Goal: Task Accomplishment & Management: Manage account settings

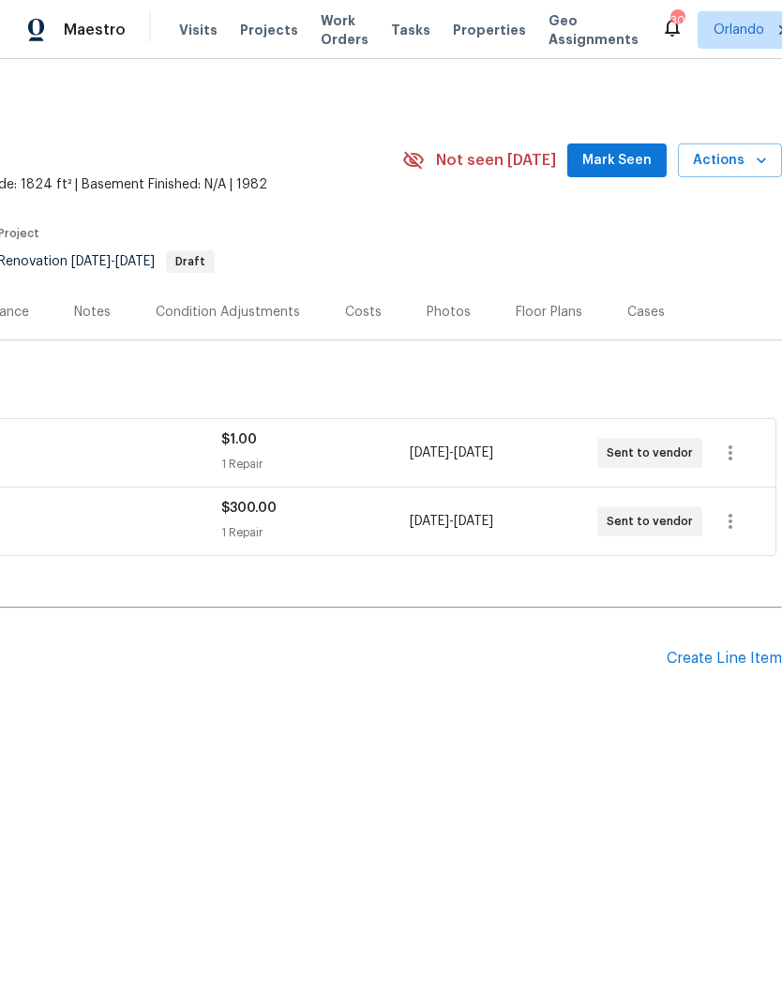
scroll to position [0, 277]
click at [732, 452] on icon "button" at bounding box center [730, 453] width 22 height 22
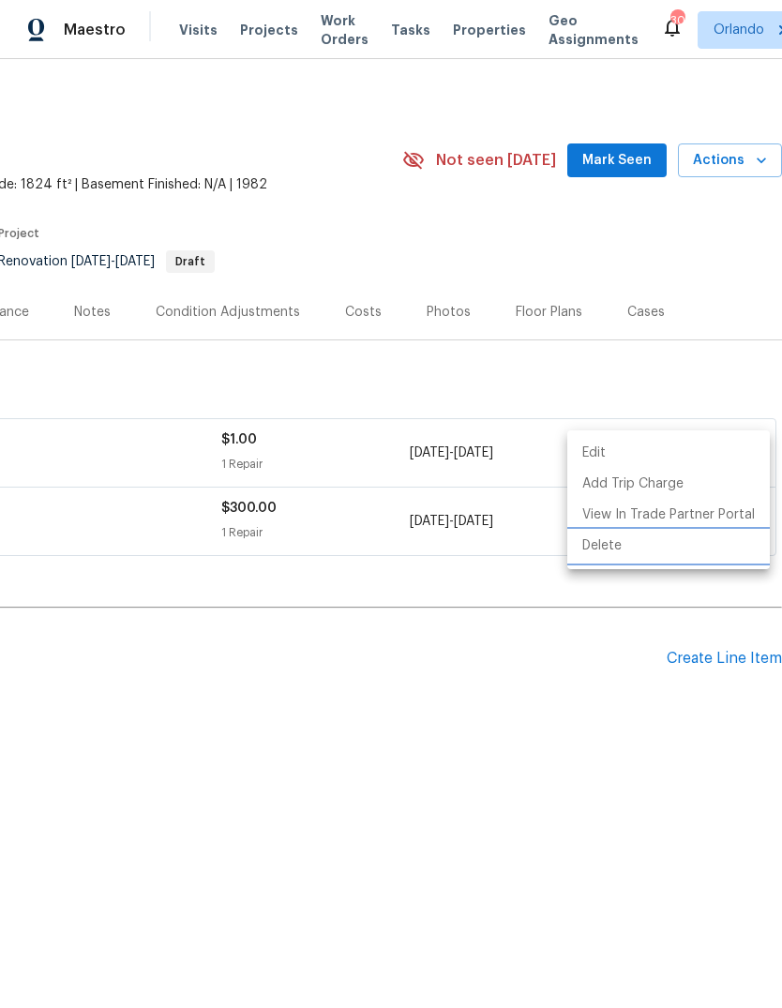
click at [674, 544] on li "Delete" at bounding box center [668, 546] width 202 height 31
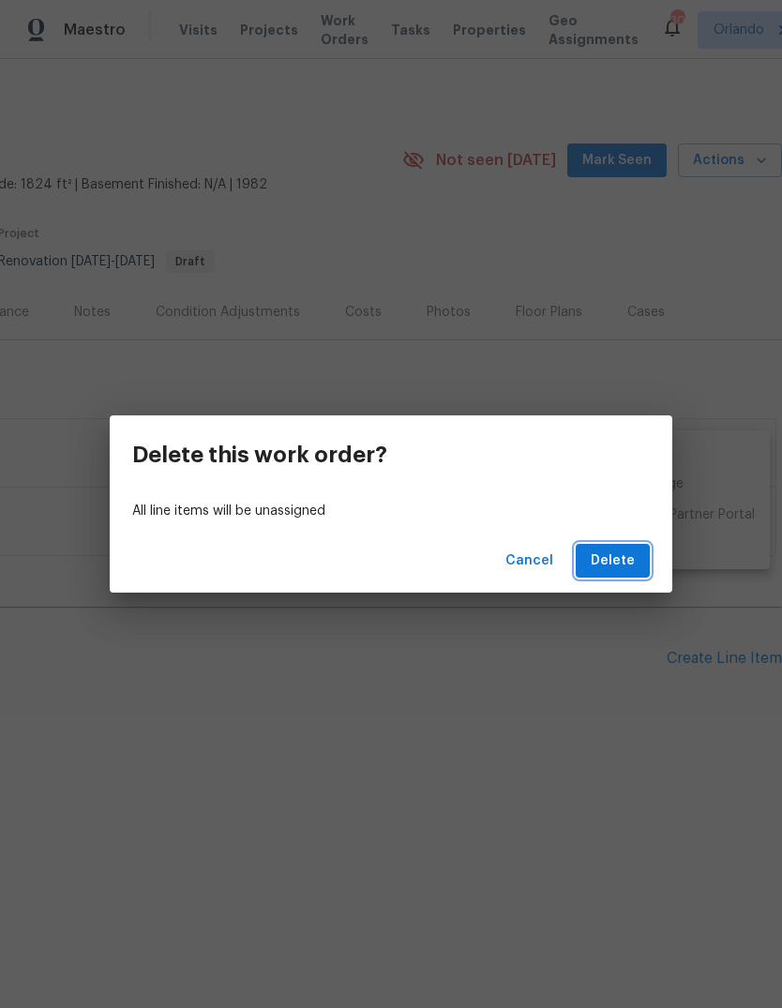
click at [627, 561] on span "Delete" at bounding box center [613, 560] width 44 height 23
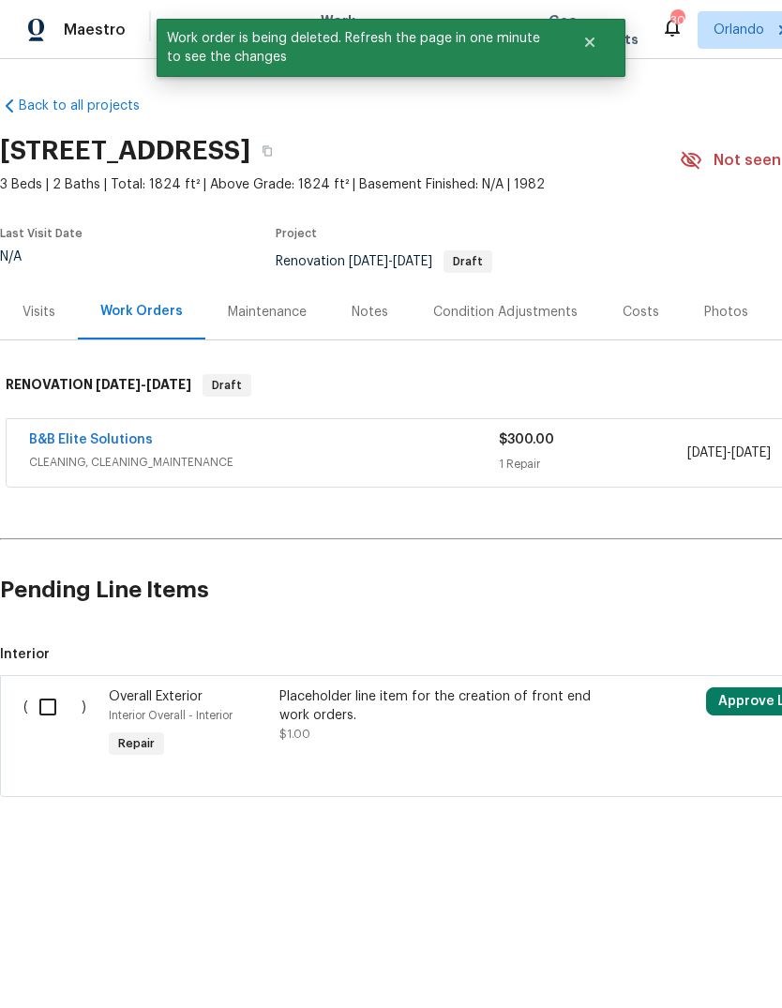
scroll to position [0, 0]
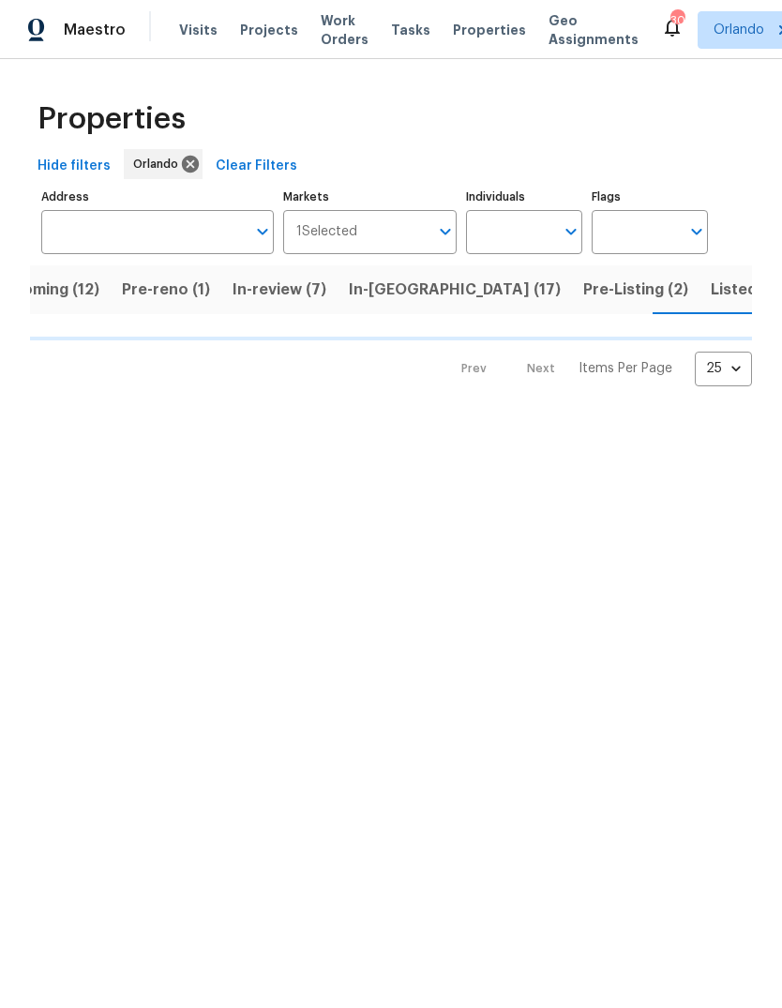
scroll to position [0, 52]
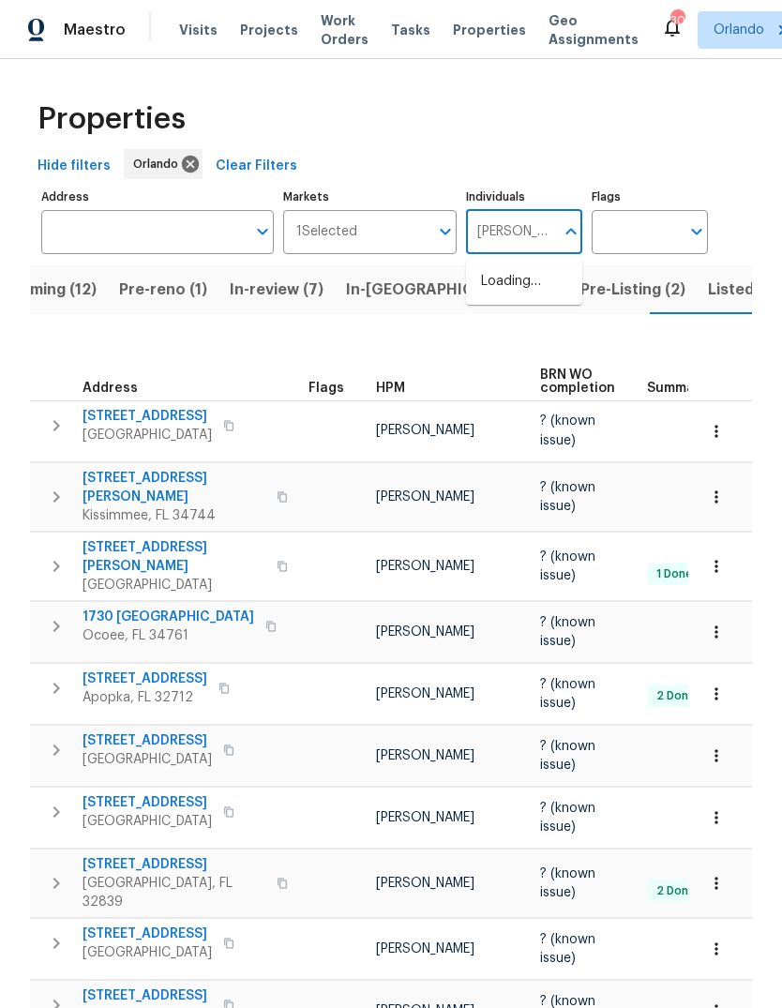
type input "[PERSON_NAME]"
click at [502, 284] on input "checkbox" at bounding box center [500, 291] width 39 height 39
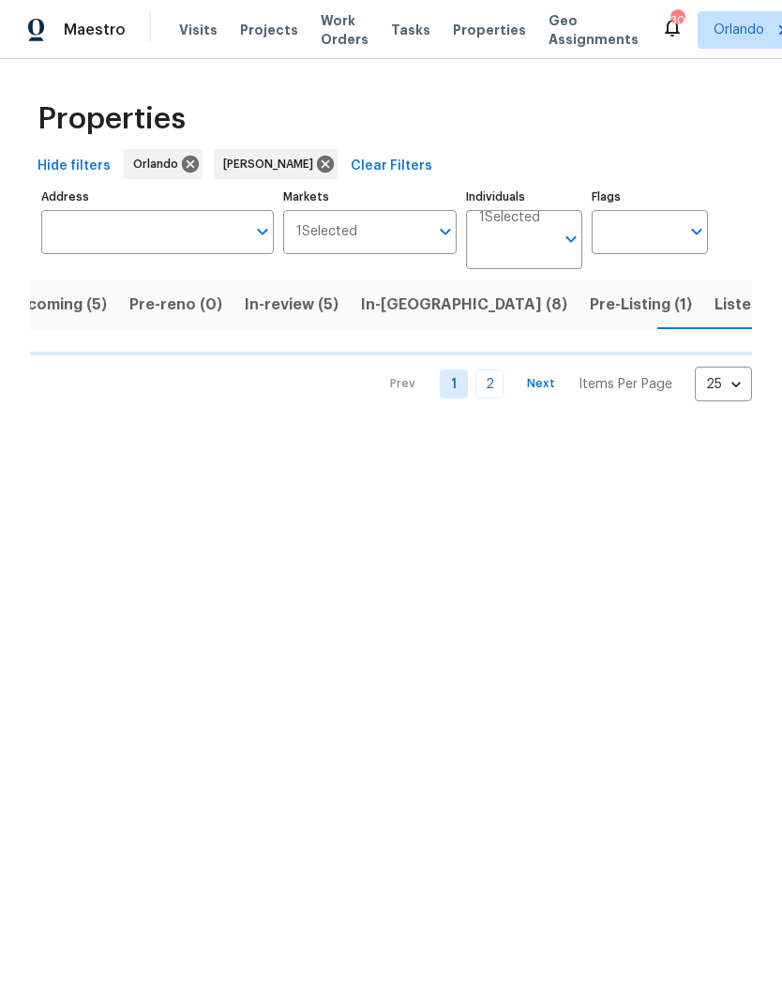
scroll to position [0, 39]
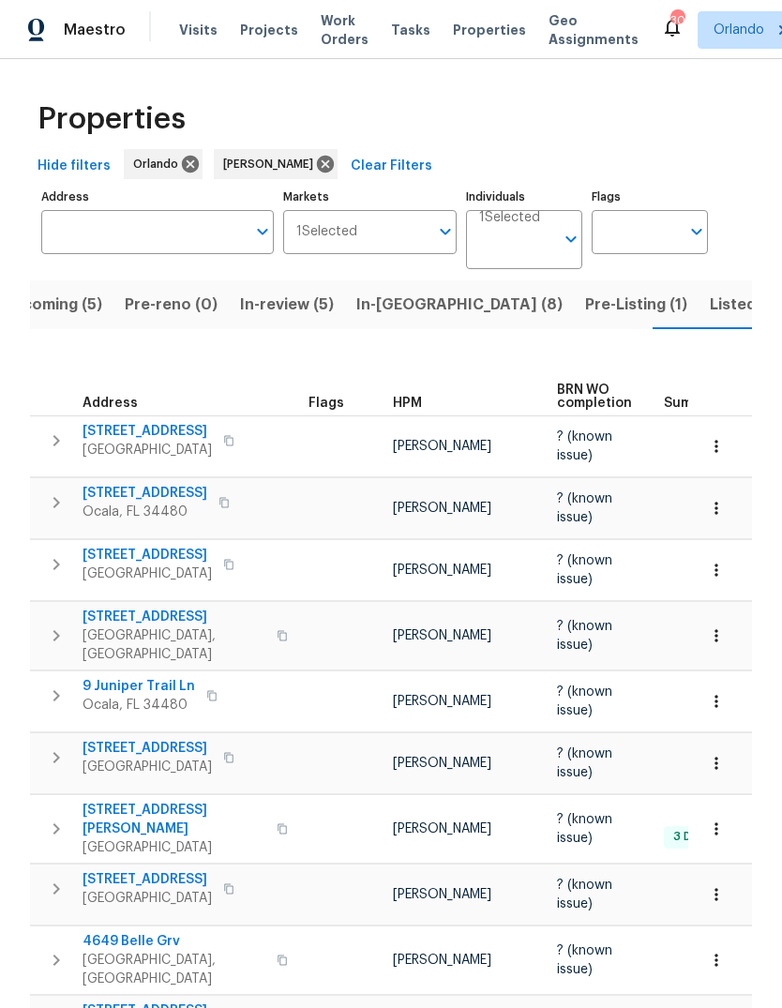
click at [60, 306] on span "Upcoming (5)" at bounding box center [52, 305] width 100 height 26
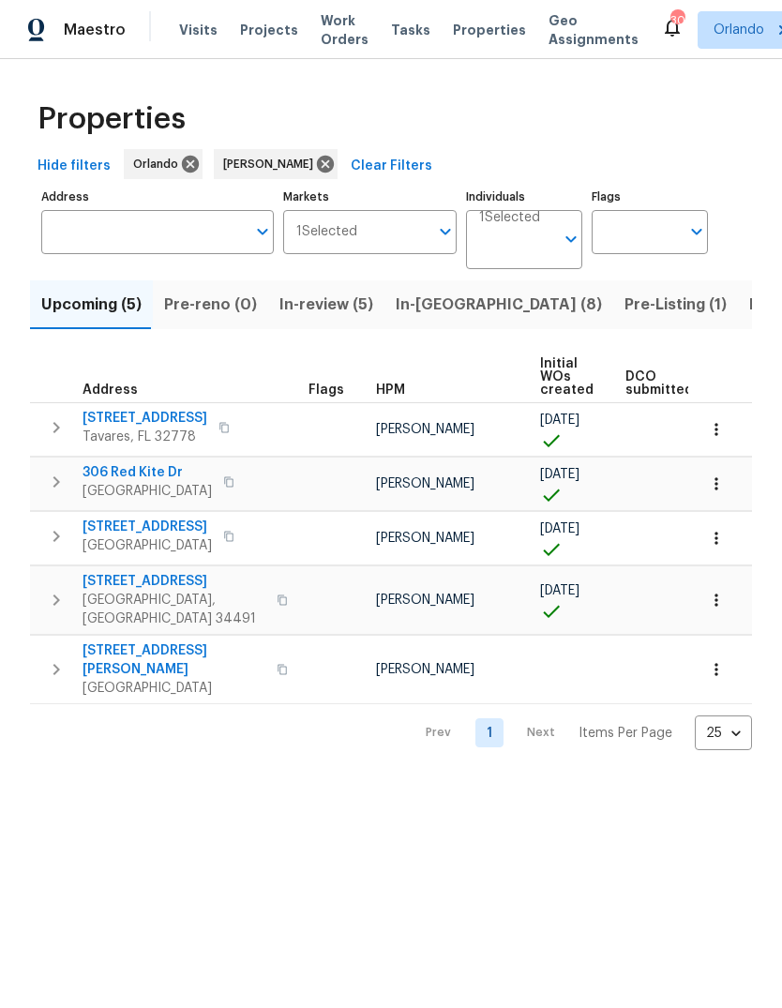
click at [106, 589] on span "8265 SE 164th Pl" at bounding box center [173, 581] width 183 height 19
